Goal: Information Seeking & Learning: Learn about a topic

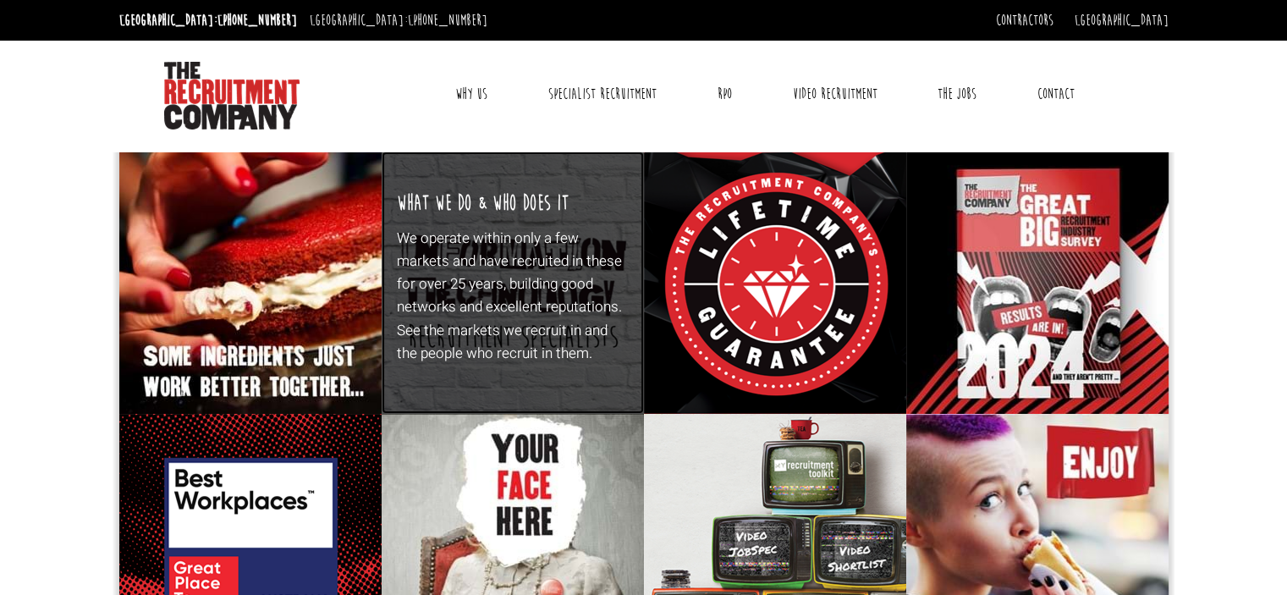
click at [546, 227] on p "We operate within only a few markets and have recruited in these for over 25 ye…" at bounding box center [512, 296] width 231 height 138
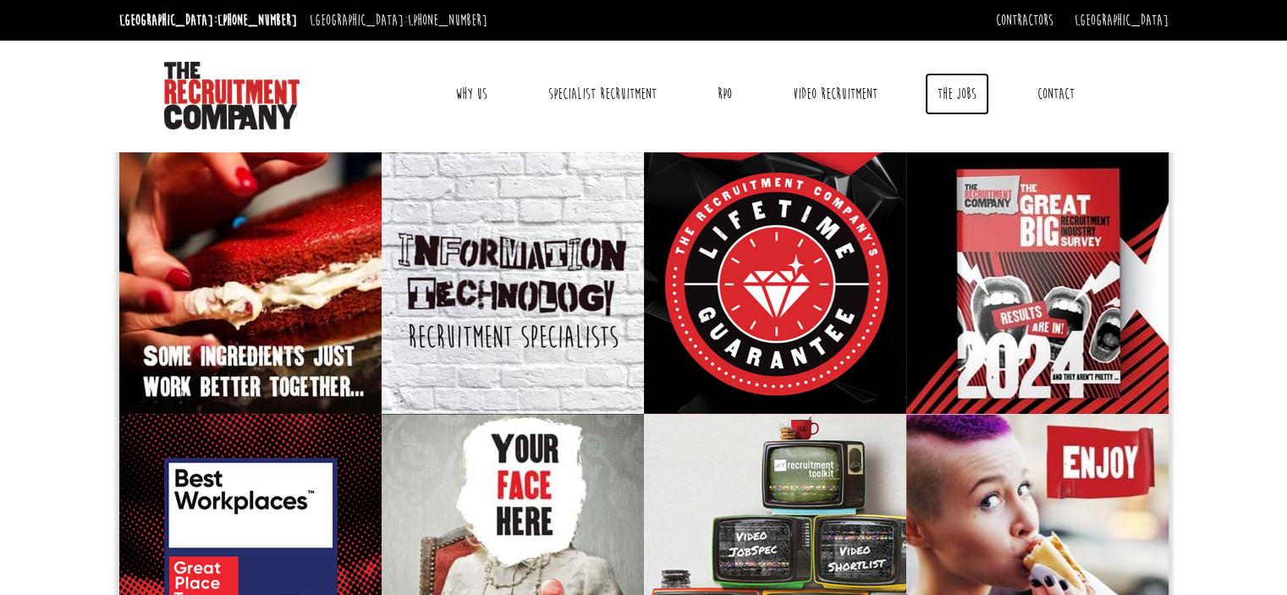
click at [959, 91] on link "The Jobs" at bounding box center [957, 94] width 64 height 42
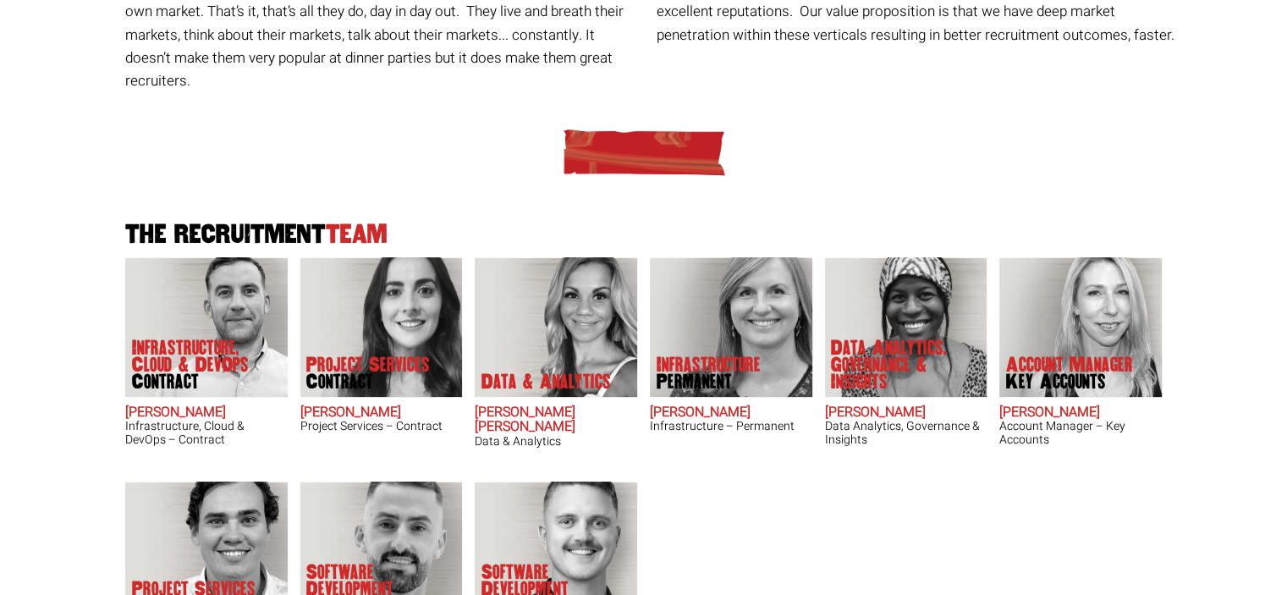
scroll to position [351, 0]
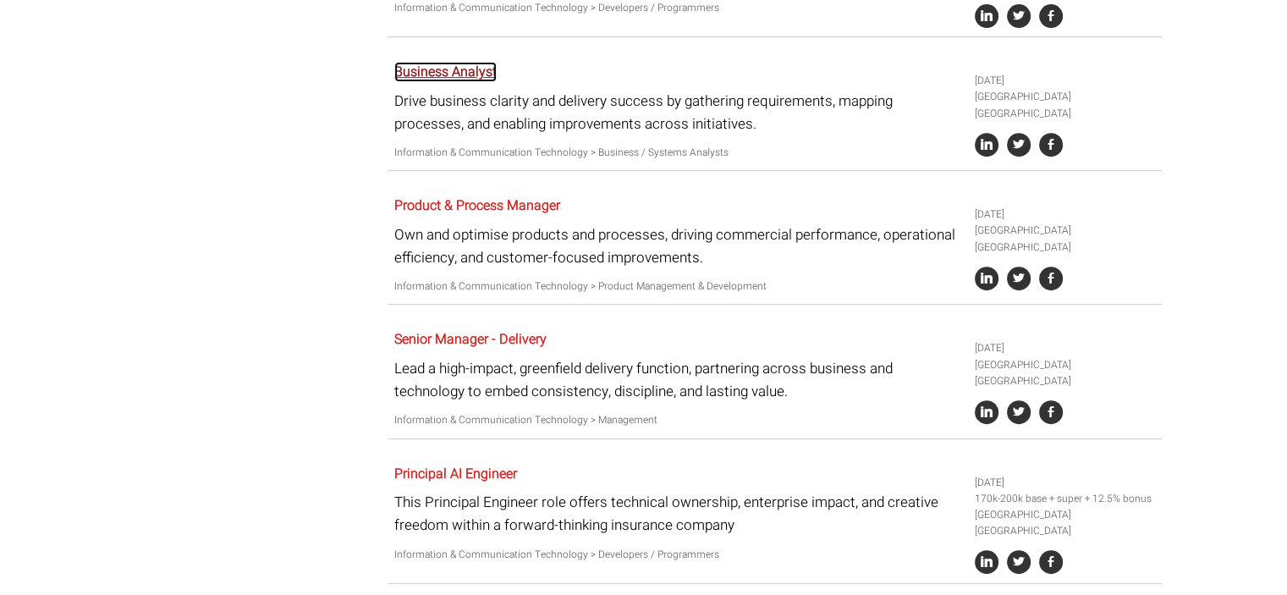
scroll to position [723, 0]
